Goal: Book appointment/travel/reservation

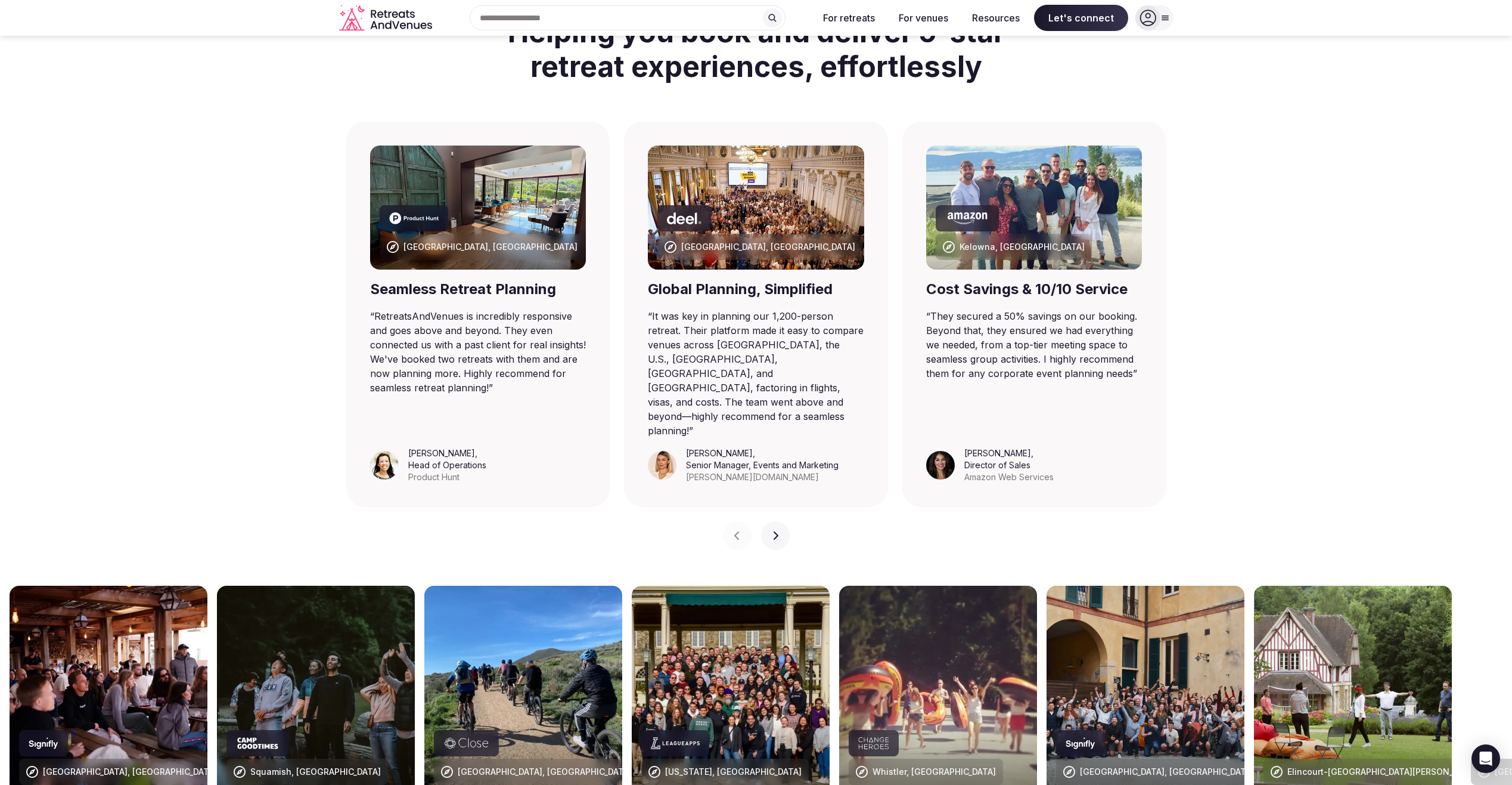
scroll to position [418, 0]
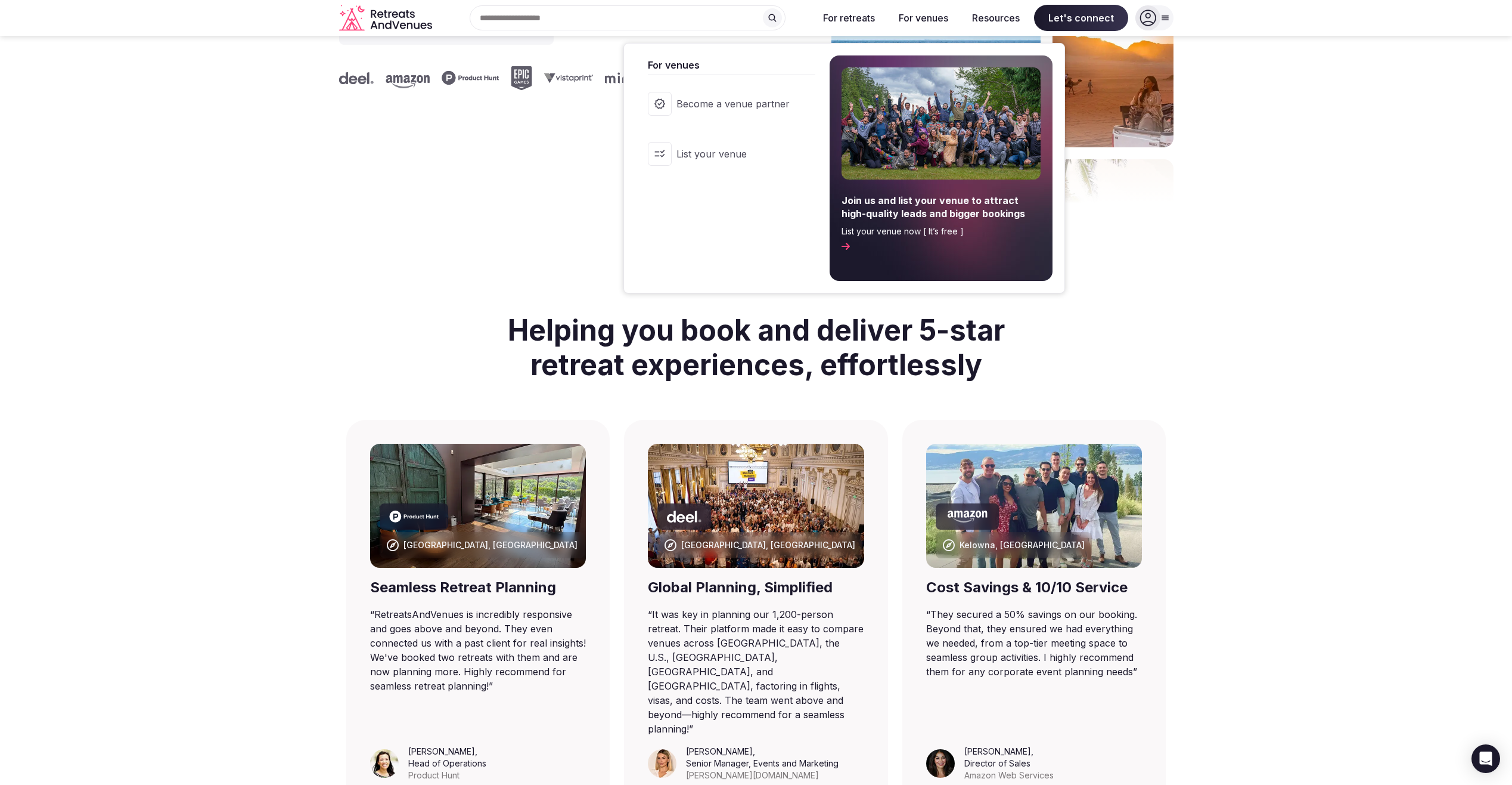
click at [596, 12] on button "For venues" at bounding box center [923, 18] width 69 height 26
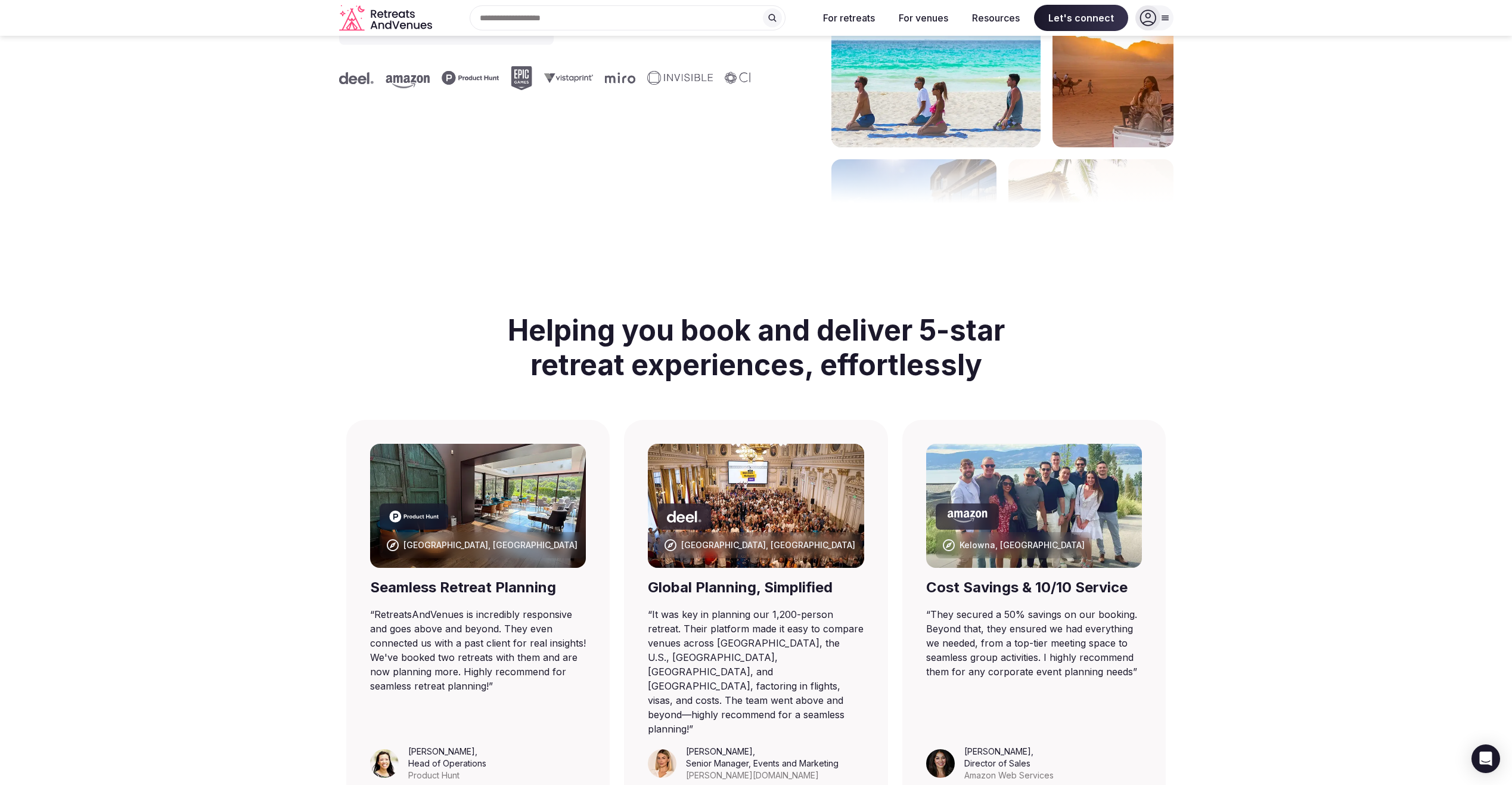
click at [526, 19] on div "Search Popular Destinations [GEOGRAPHIC_DATA], [GEOGRAPHIC_DATA] [GEOGRAPHIC_DA…" at bounding box center [623, 18] width 372 height 25
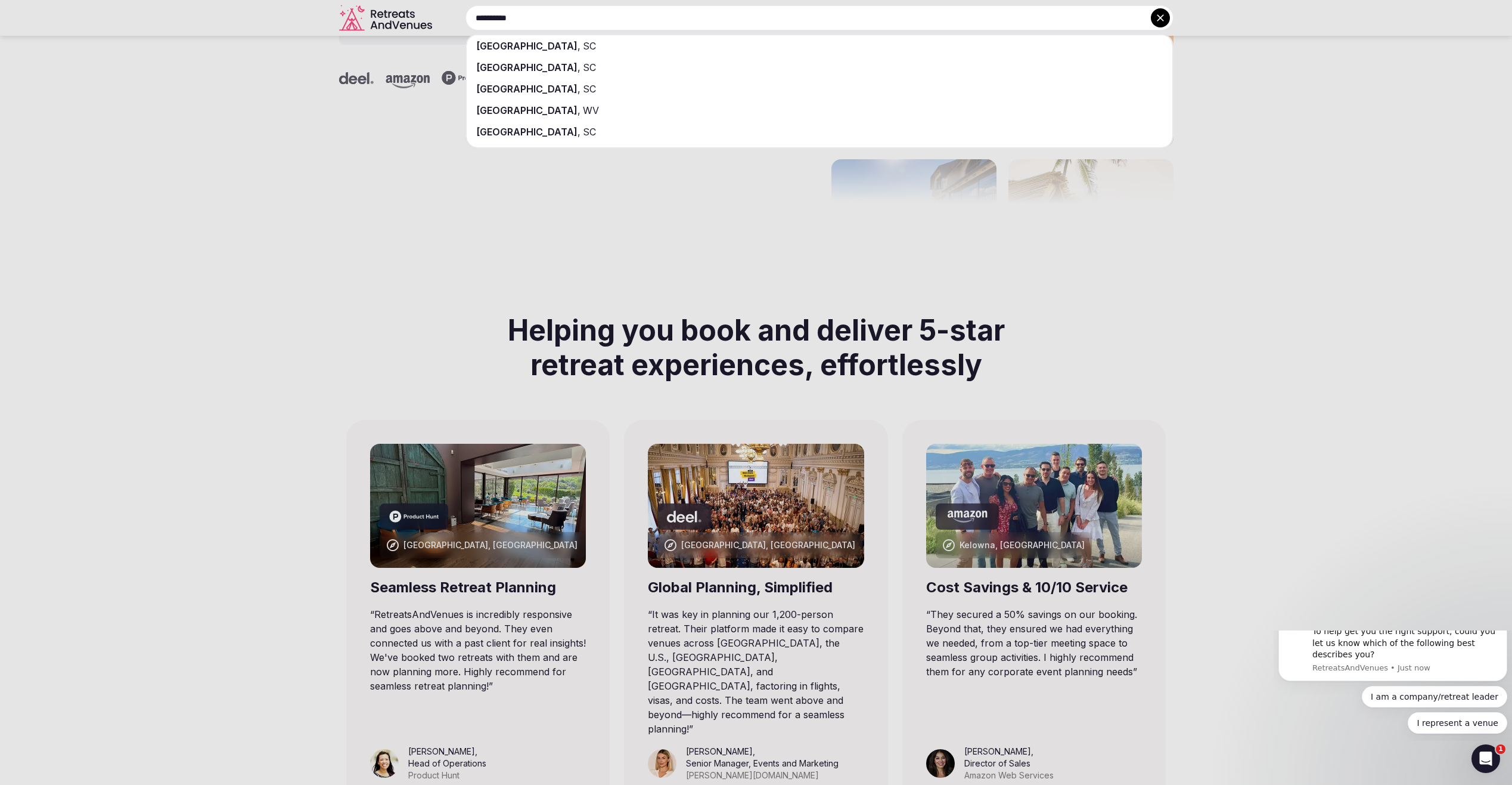
scroll to position [0, 0]
type input "**********"
click at [581, 44] on span "SC" at bounding box center [588, 46] width 16 height 12
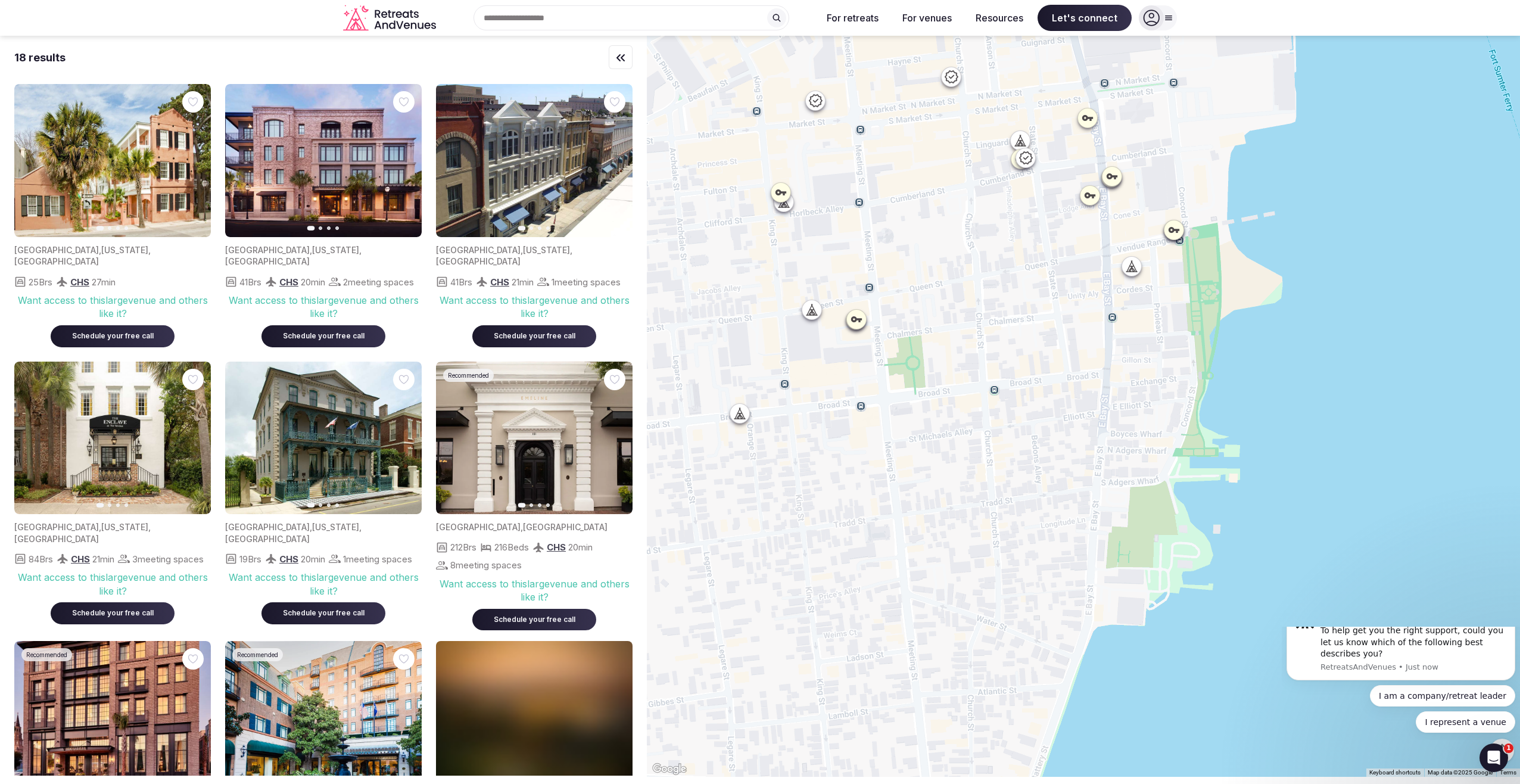
click at [596, 197] on icon at bounding box center [1090, 195] width 11 height 6
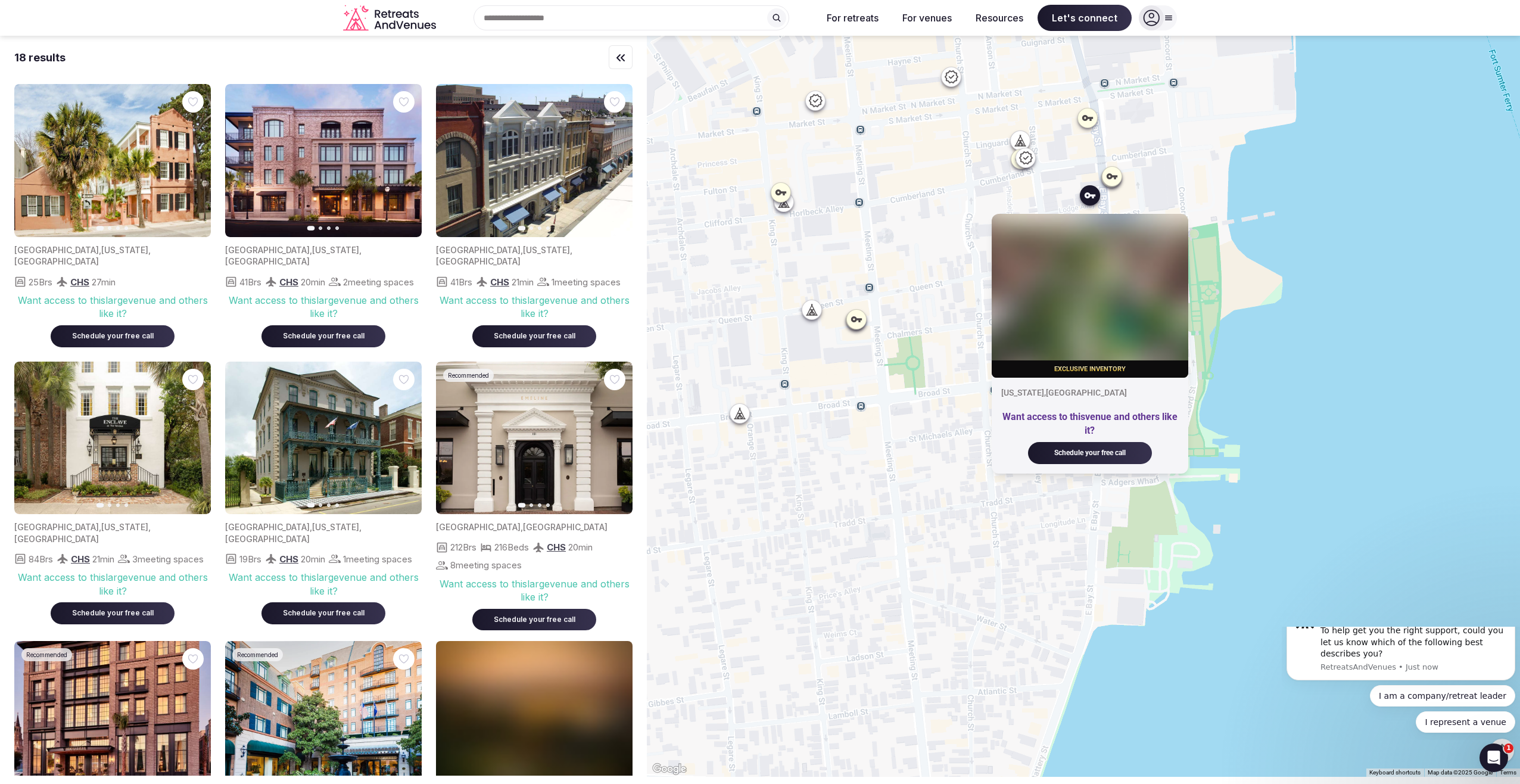
click at [596, 145] on div "Exclusive inventory [US_STATE] , [GEOGRAPHIC_DATA] Want access to this venue an…" at bounding box center [1083, 406] width 873 height 741
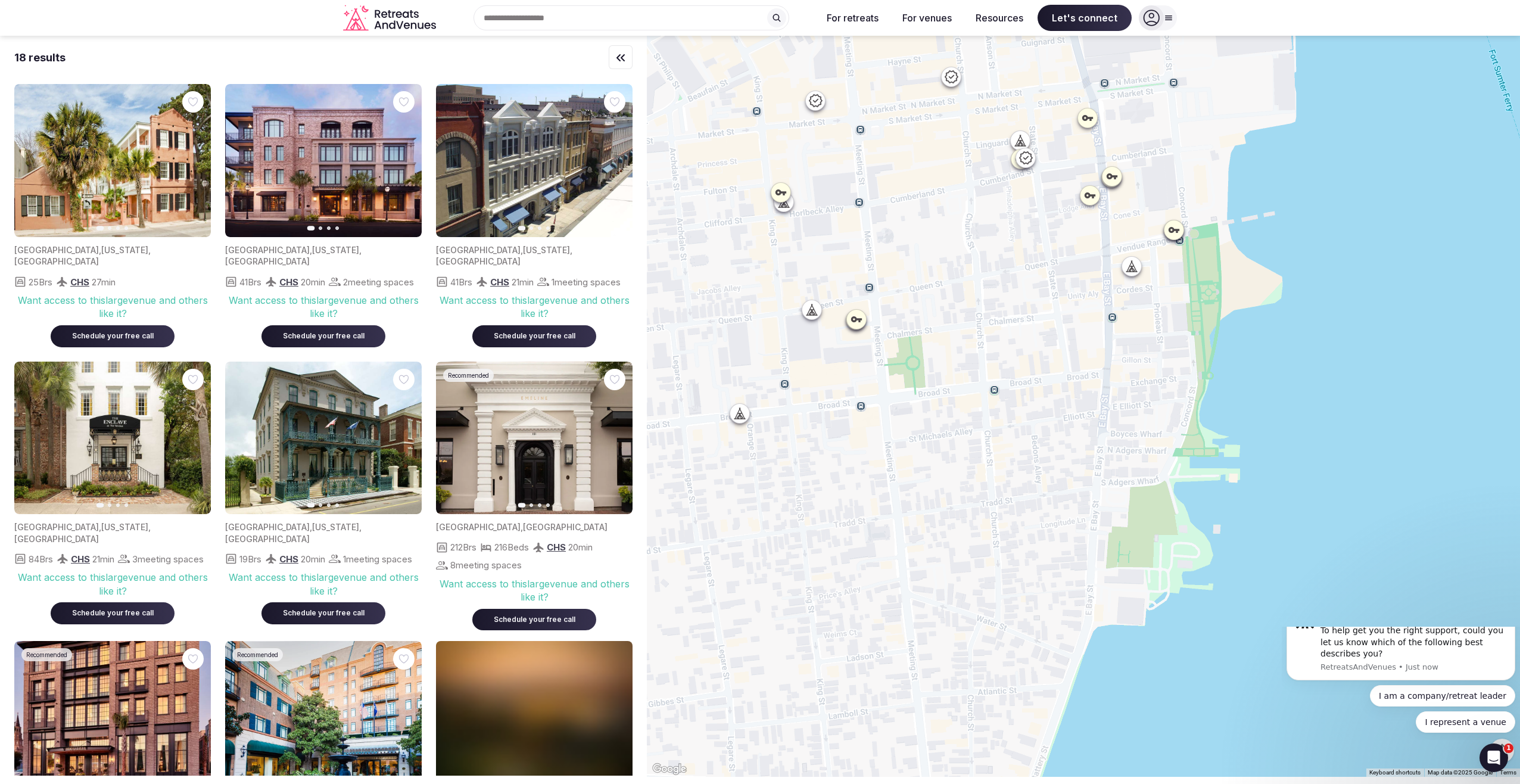
click at [596, 78] on icon at bounding box center [951, 76] width 13 height 12
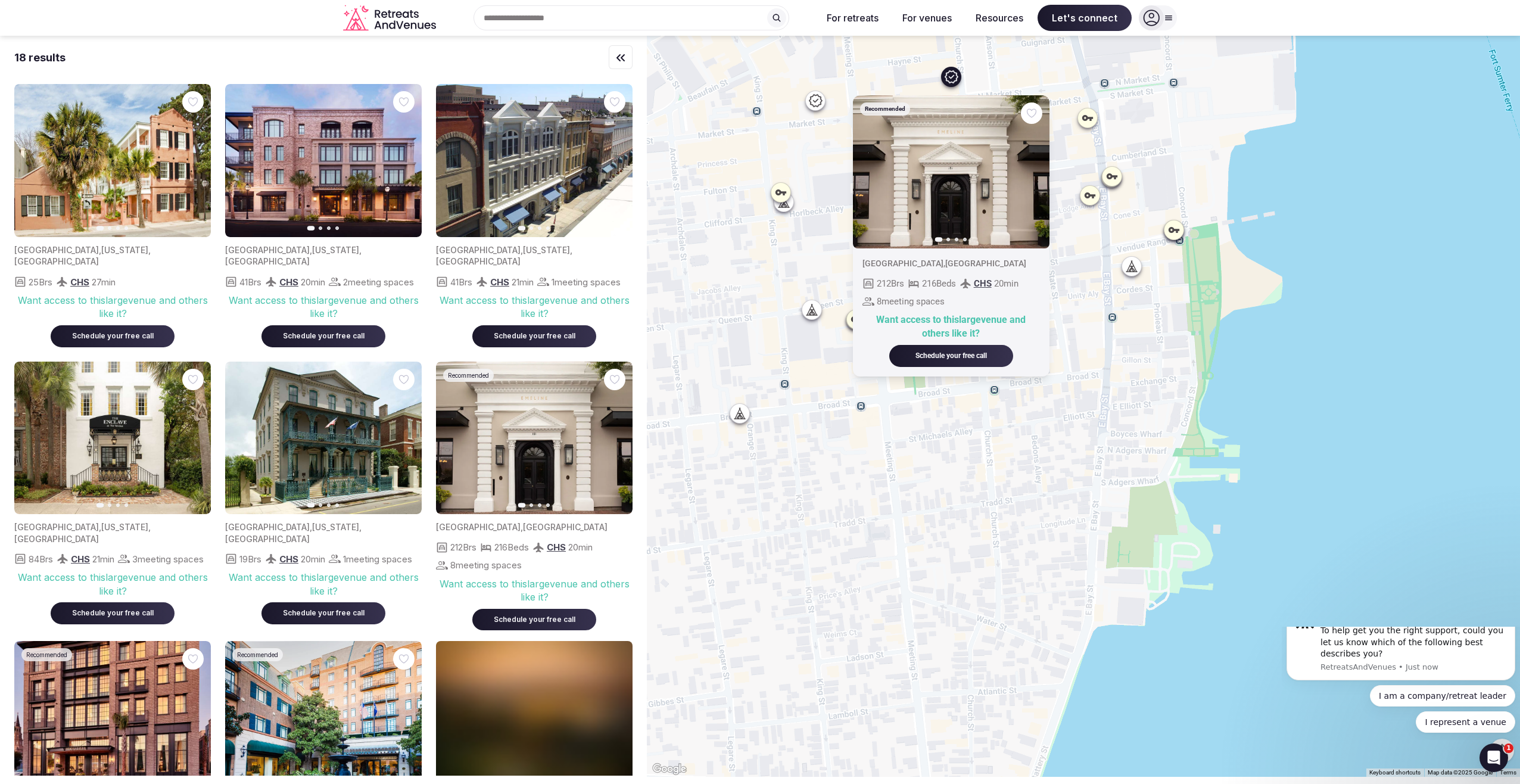
click at [596, 77] on div "Recommended Previous slide Next slide [GEOGRAPHIC_DATA] , [GEOGRAPHIC_DATA] 212…" at bounding box center [1083, 406] width 873 height 741
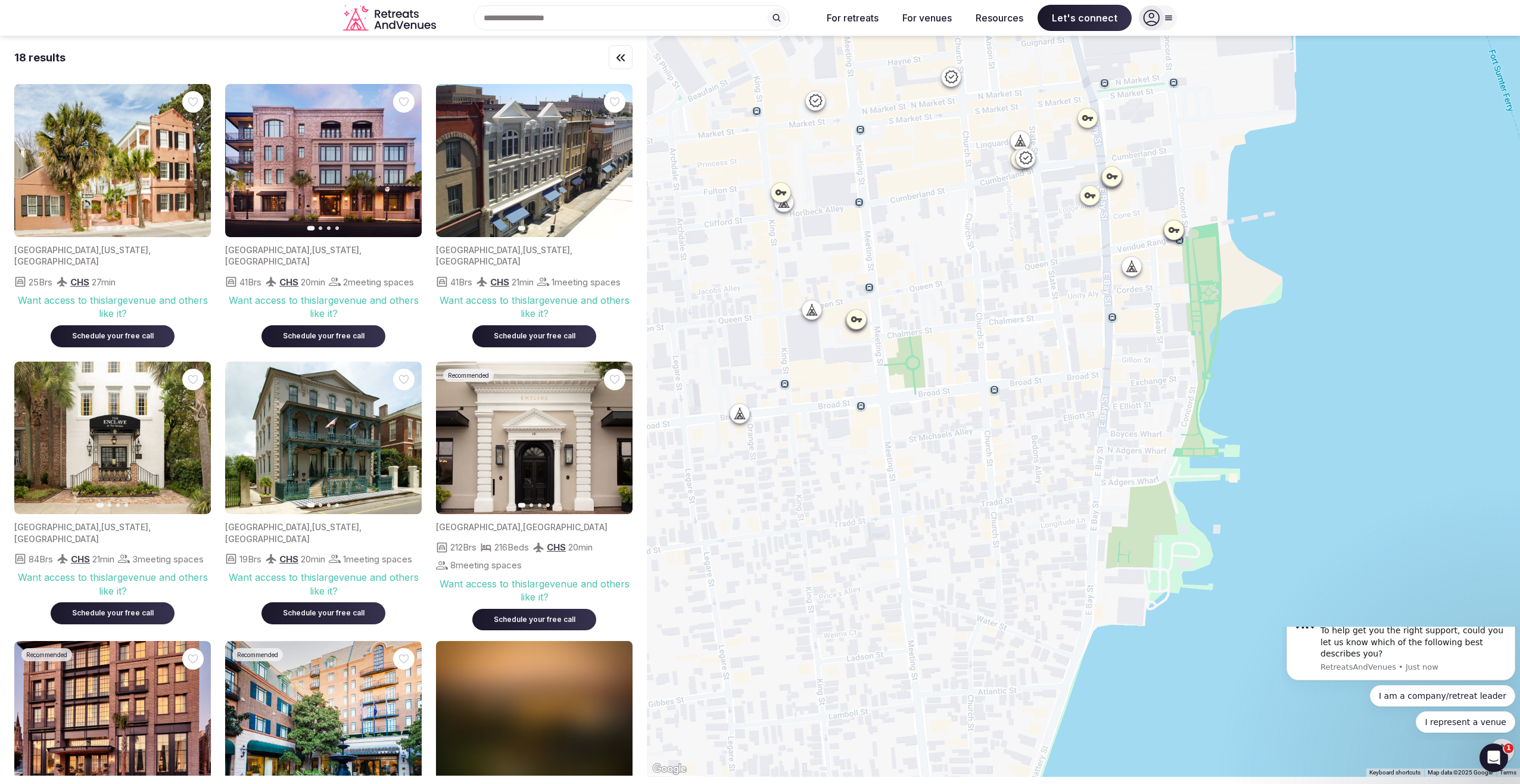
click at [596, 102] on icon at bounding box center [814, 100] width 14 height 14
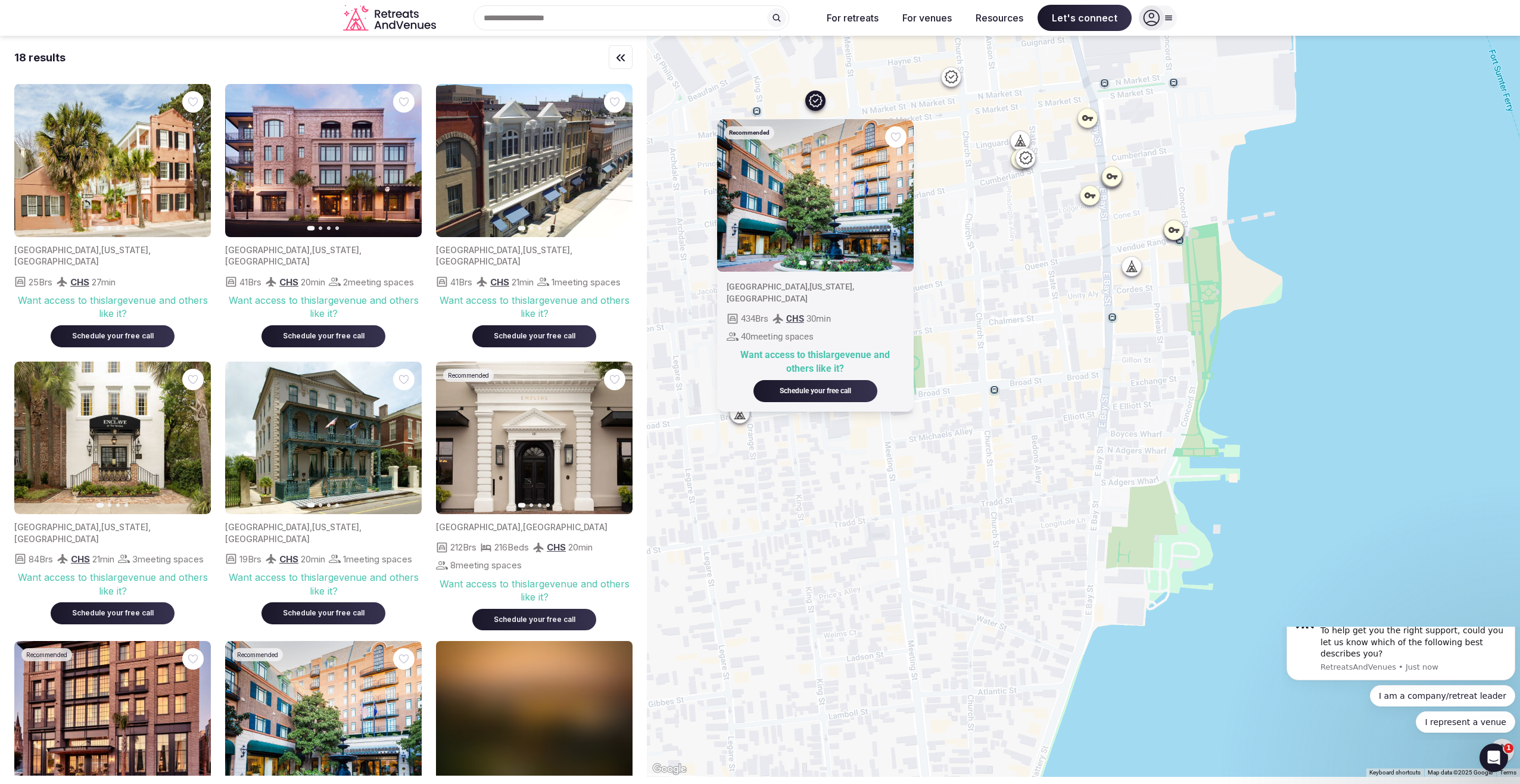
click at [596, 138] on div "Recommended Previous slide Next slide [GEOGRAPHIC_DATA] , [US_STATE] , [GEOGRAP…" at bounding box center [1083, 406] width 873 height 741
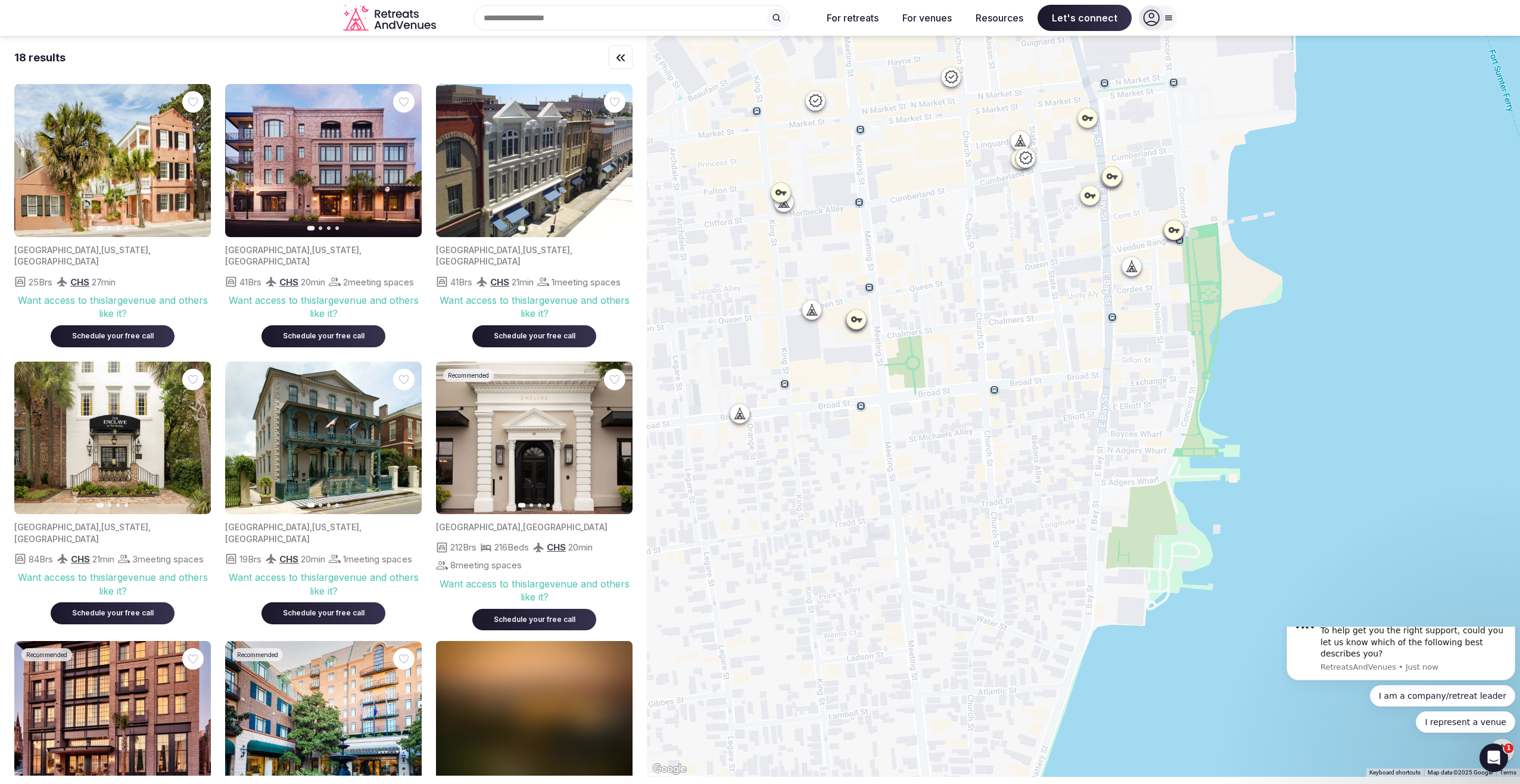
click at [596, 314] on icon at bounding box center [814, 313] width 3 height 4
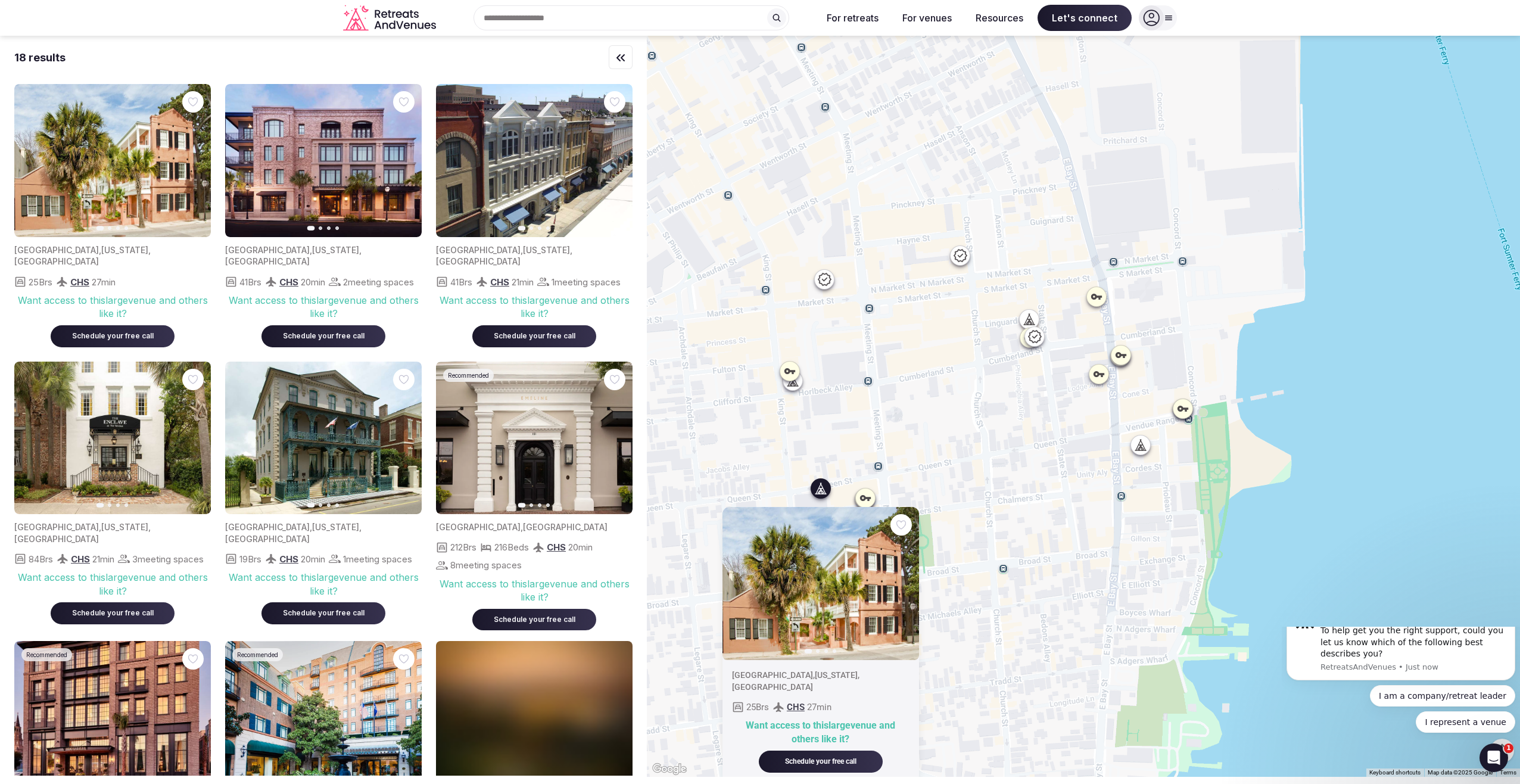
drag, startPoint x: 945, startPoint y: 170, endPoint x: 953, endPoint y: 351, distance: 181.2
click at [596, 351] on div "Previous slide Next slide [GEOGRAPHIC_DATA] , [US_STATE] , [GEOGRAPHIC_DATA] 25…" at bounding box center [1083, 406] width 873 height 741
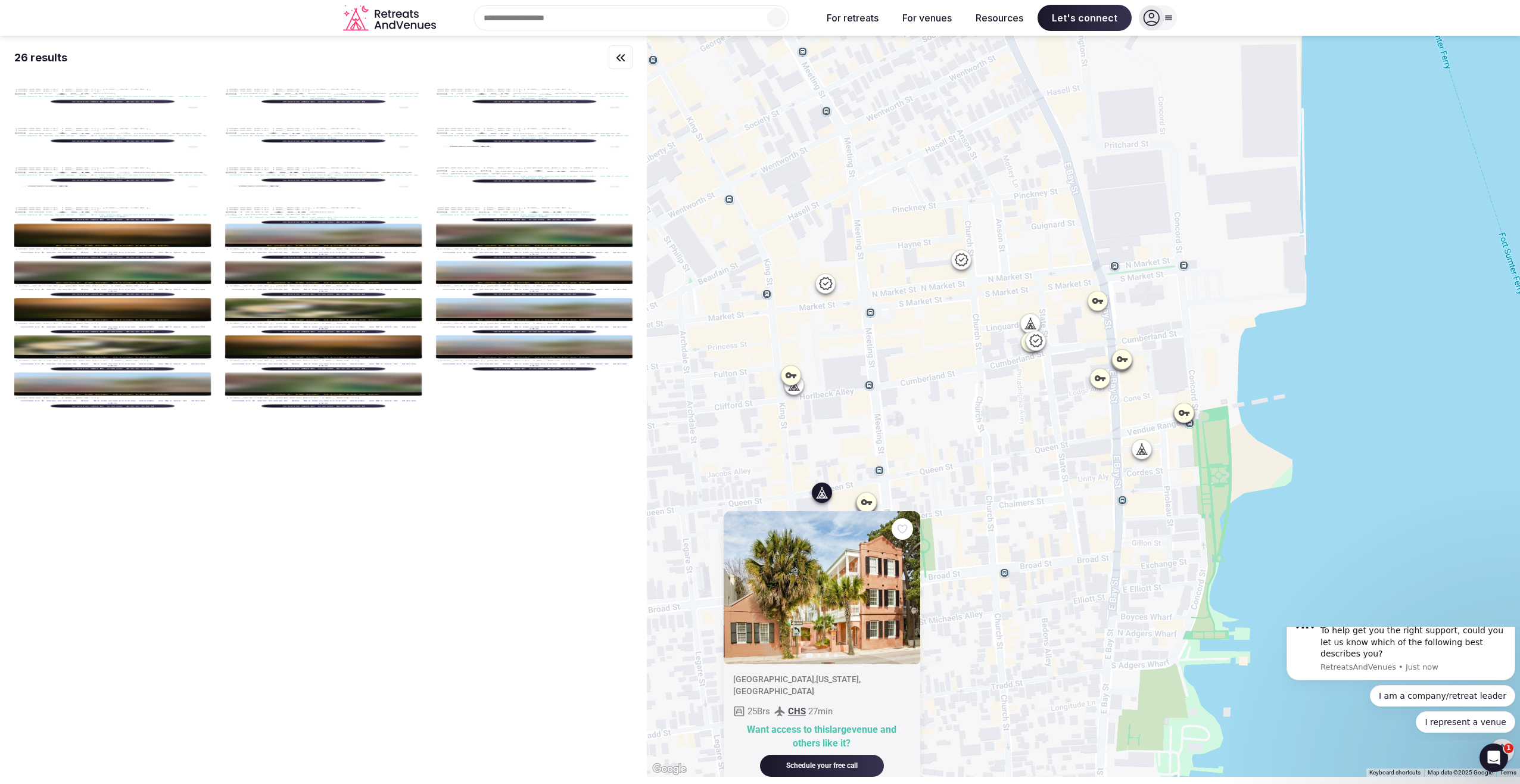
click at [596, 266] on div "Previous slide Next slide [GEOGRAPHIC_DATA] , [US_STATE] , [GEOGRAPHIC_DATA] 25…" at bounding box center [1083, 406] width 873 height 741
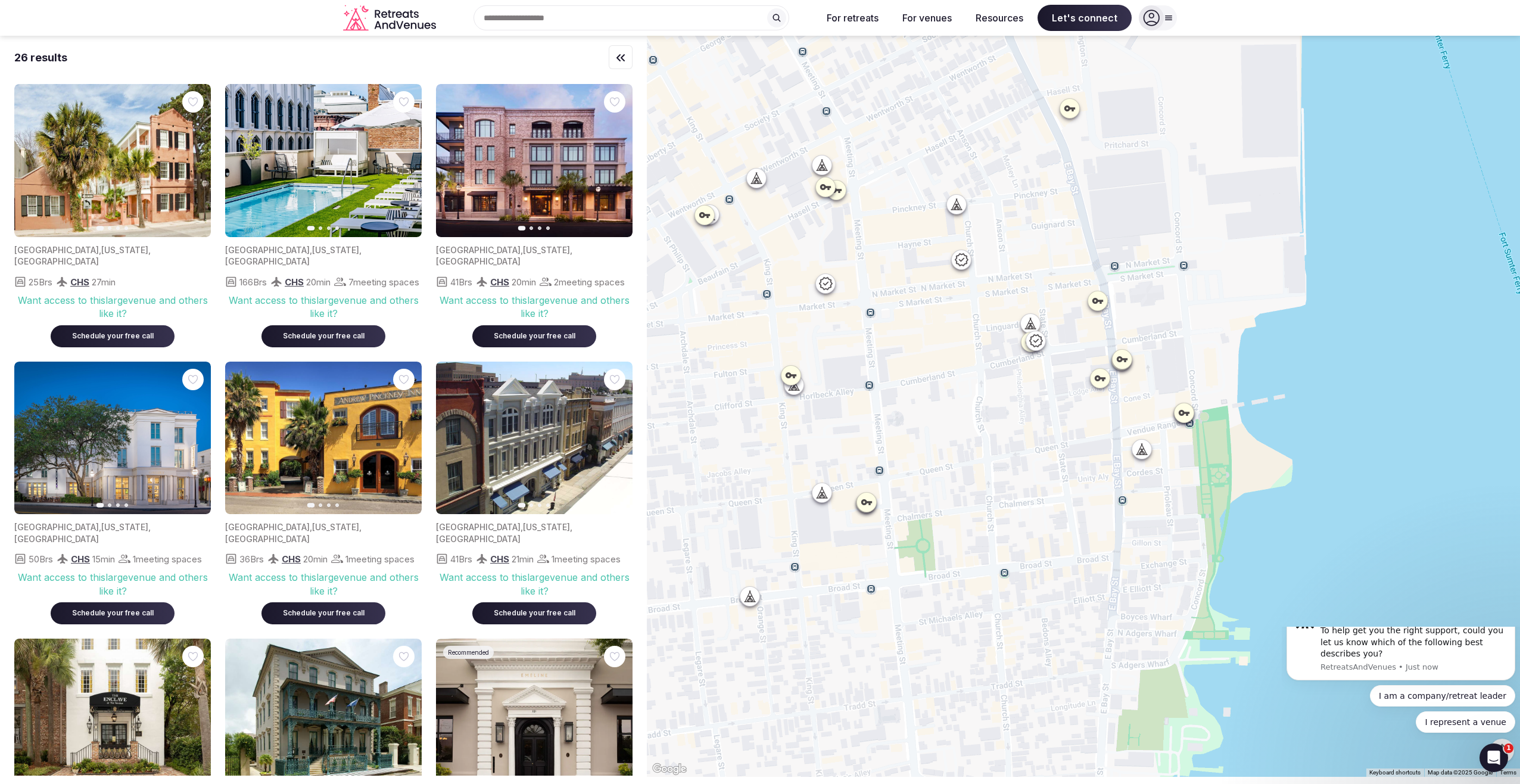
click at [596, 256] on icon at bounding box center [961, 259] width 13 height 12
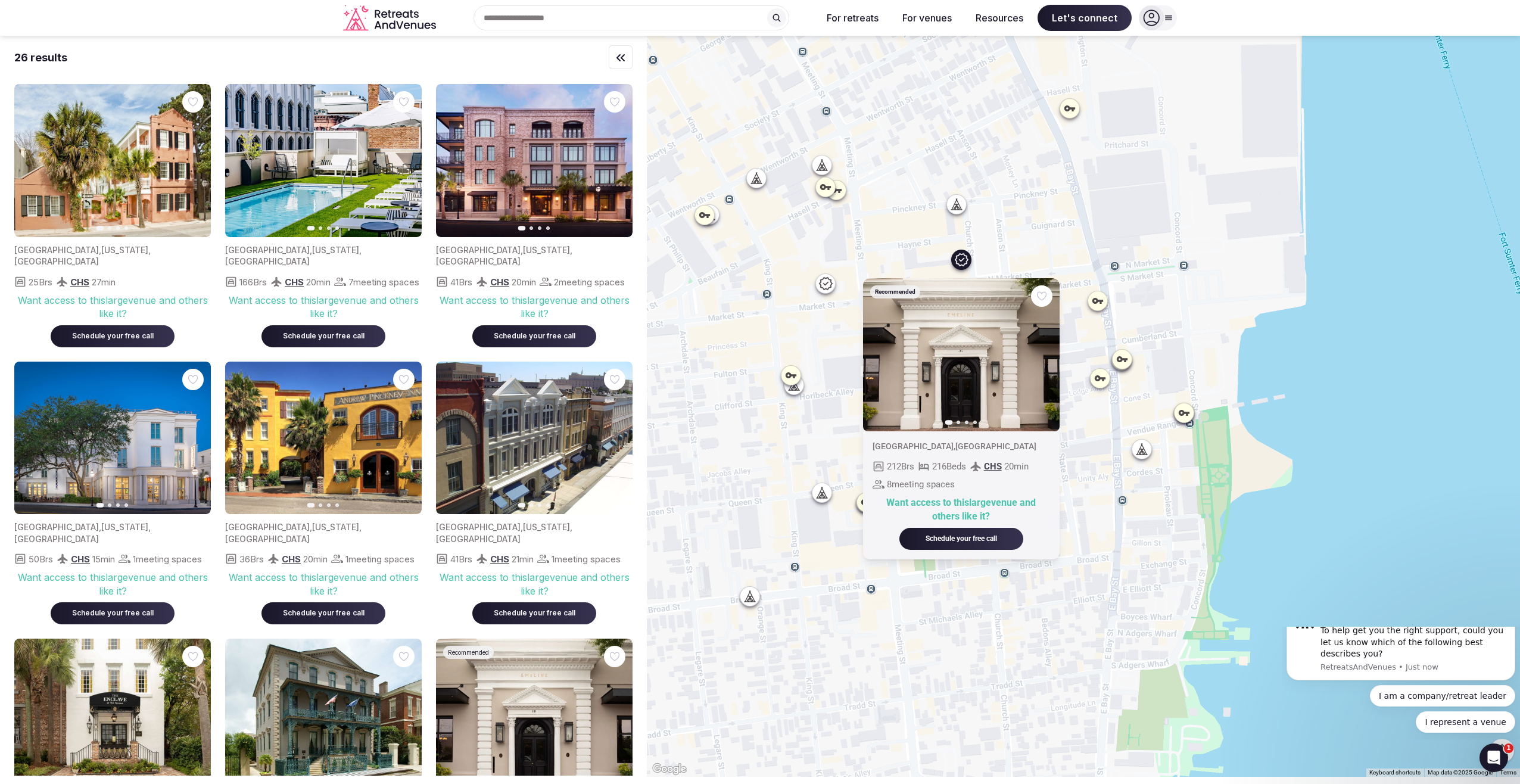
click at [596, 194] on div at bounding box center [836, 189] width 19 height 19
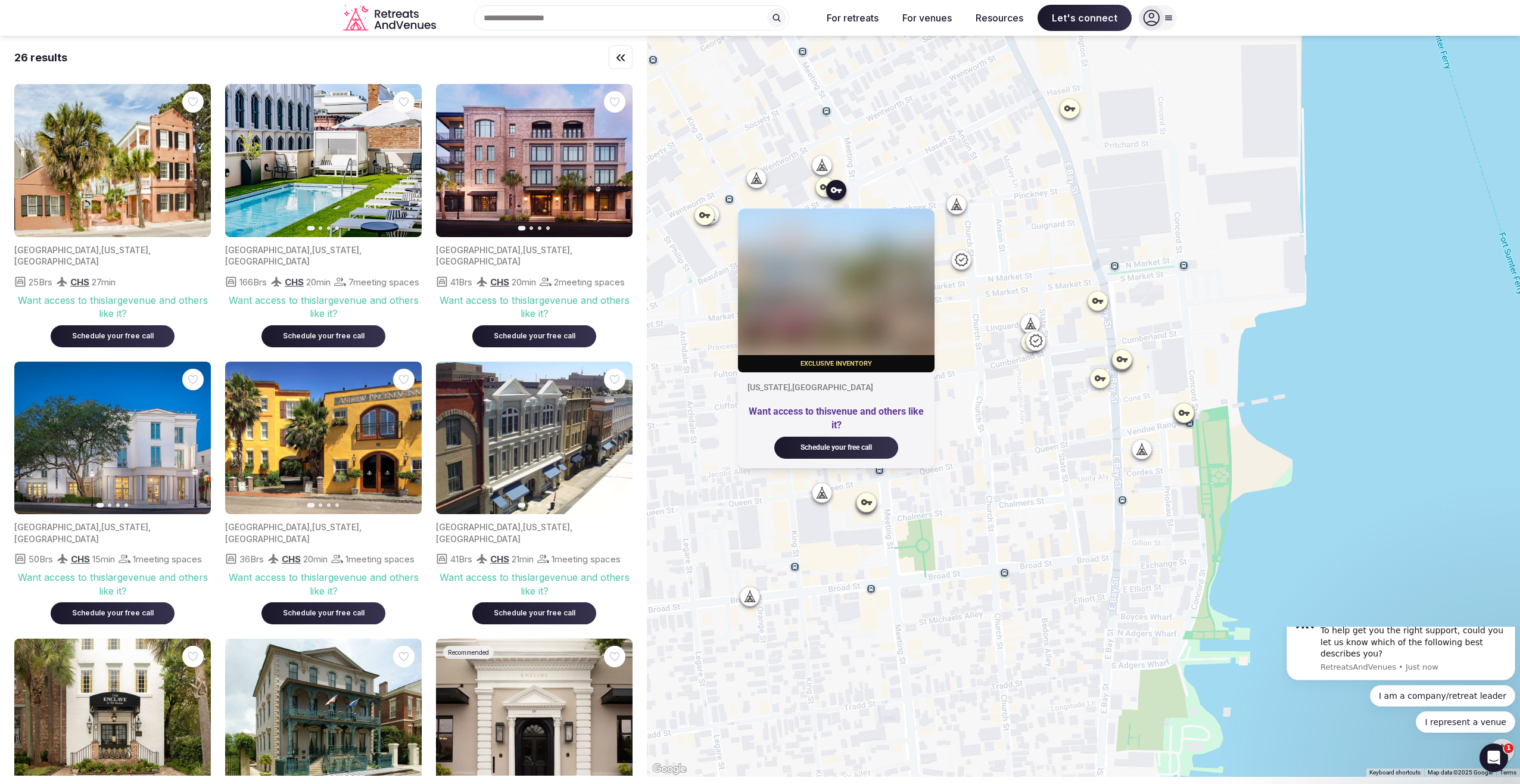
click at [596, 190] on icon at bounding box center [825, 187] width 12 height 12
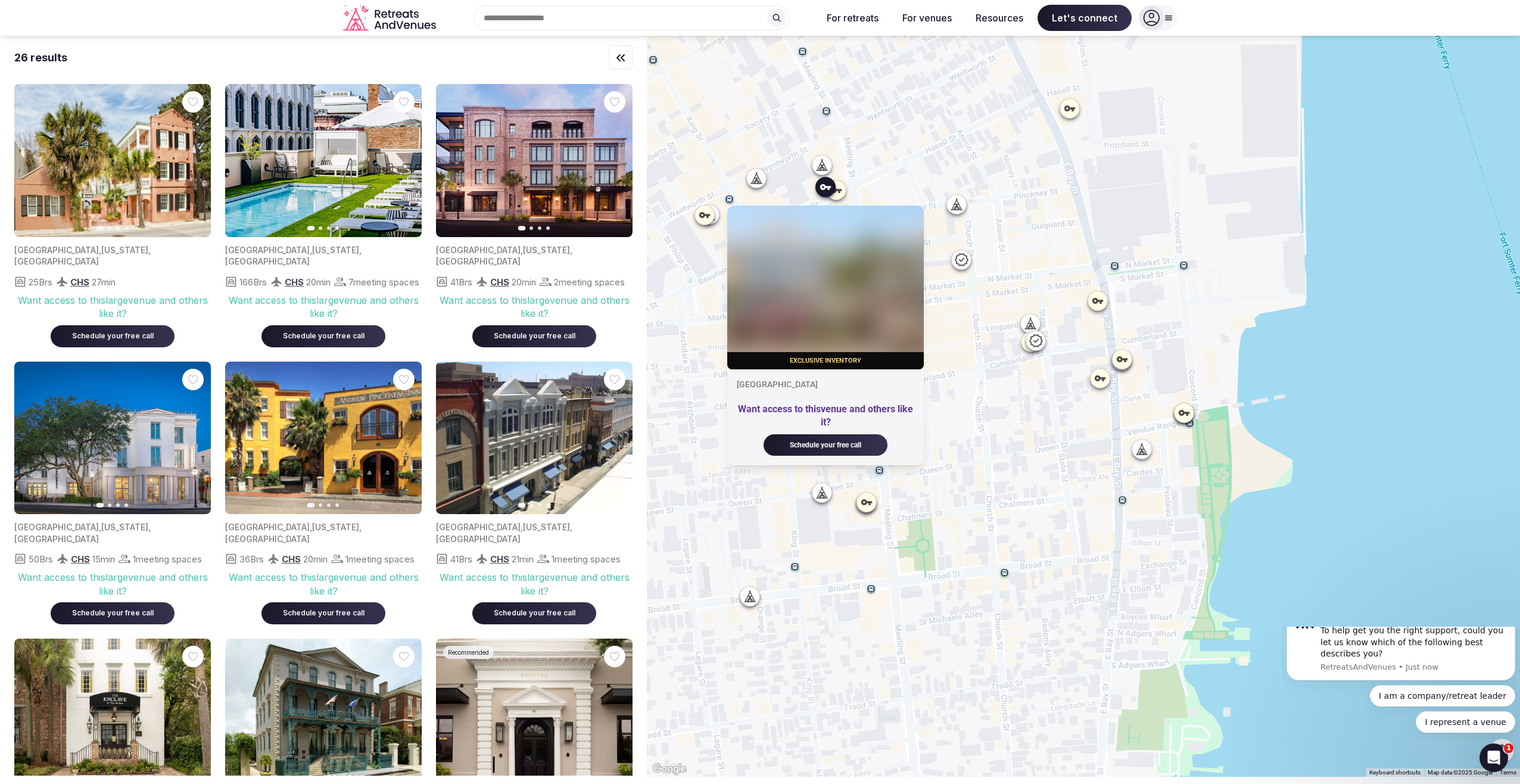
click at [596, 163] on icon at bounding box center [822, 165] width 12 height 12
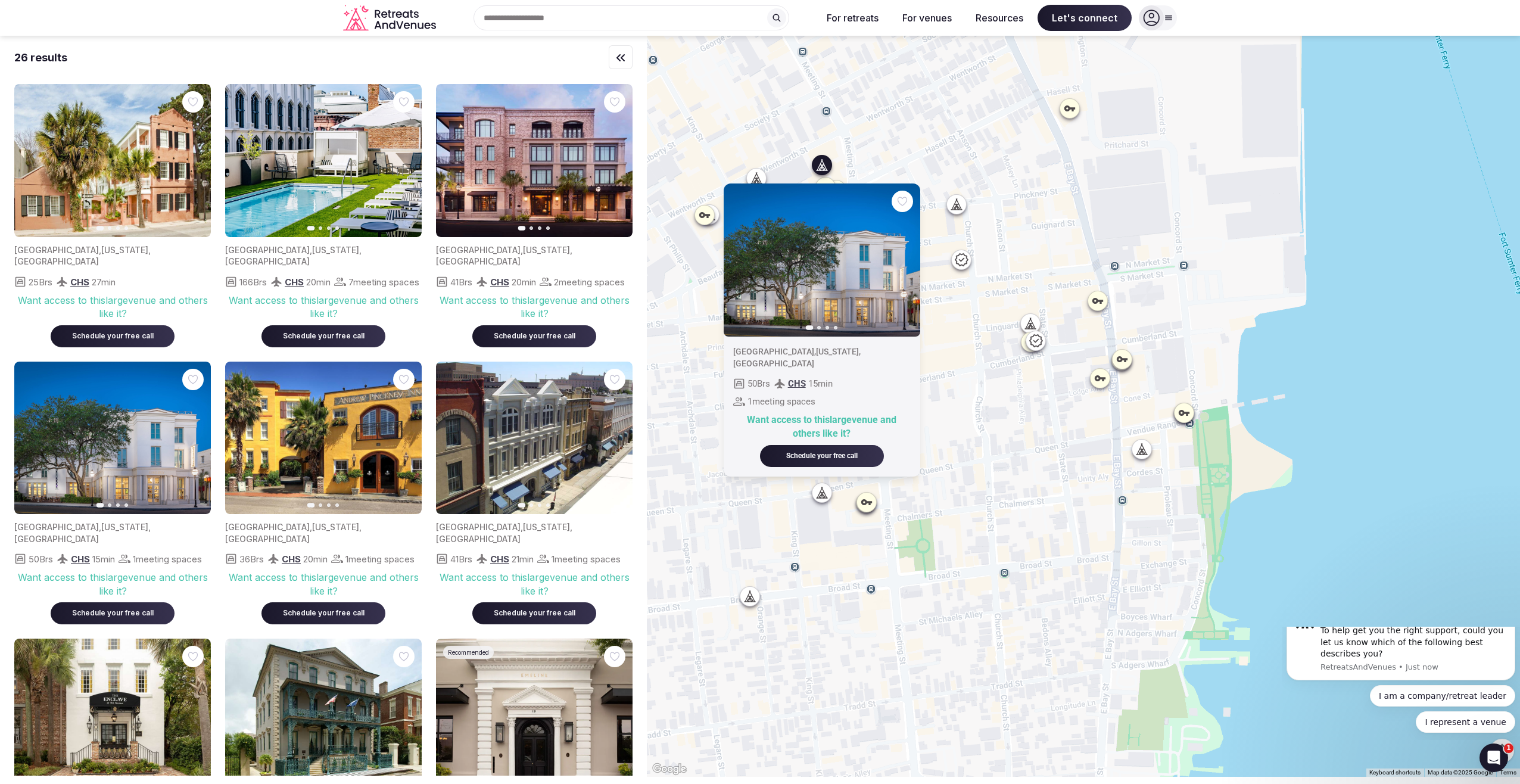
click at [596, 302] on div "Previous slide Next slide [GEOGRAPHIC_DATA] , [US_STATE] , [GEOGRAPHIC_DATA] 50…" at bounding box center [1083, 406] width 873 height 741
